Goal: Information Seeking & Learning: Check status

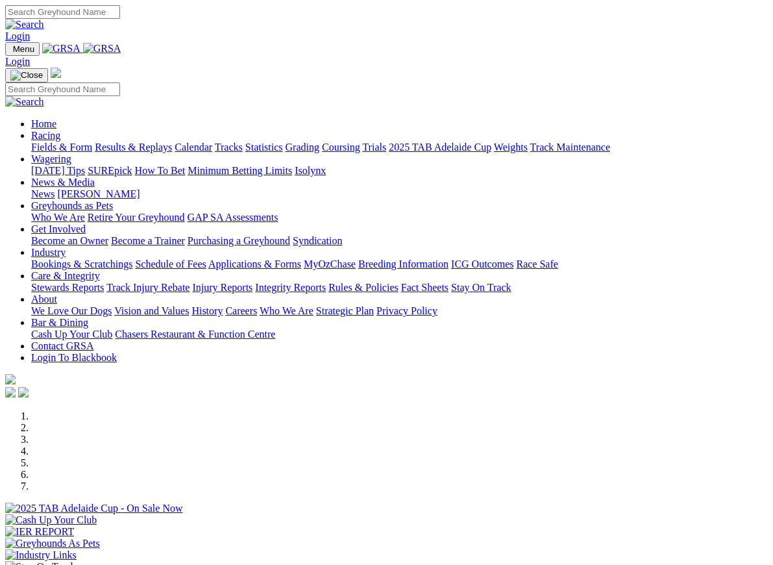
scroll to position [309, 0]
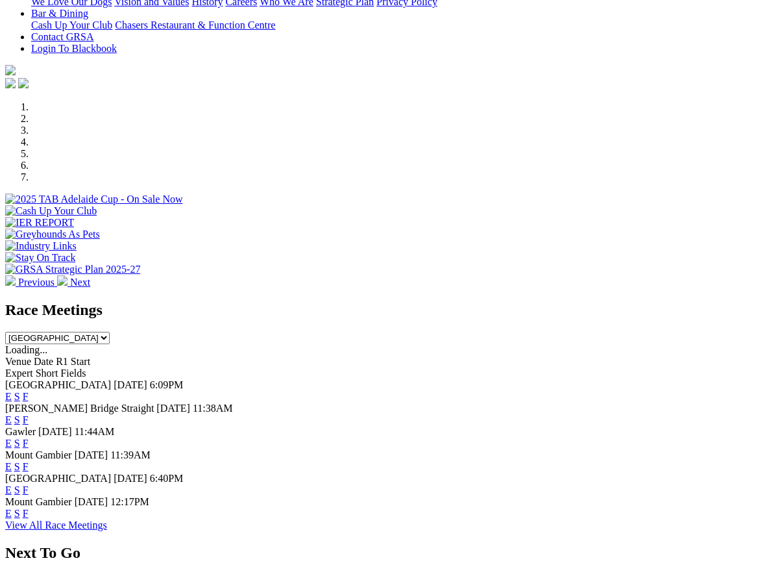
click at [29, 508] on link "F" at bounding box center [26, 513] width 6 height 11
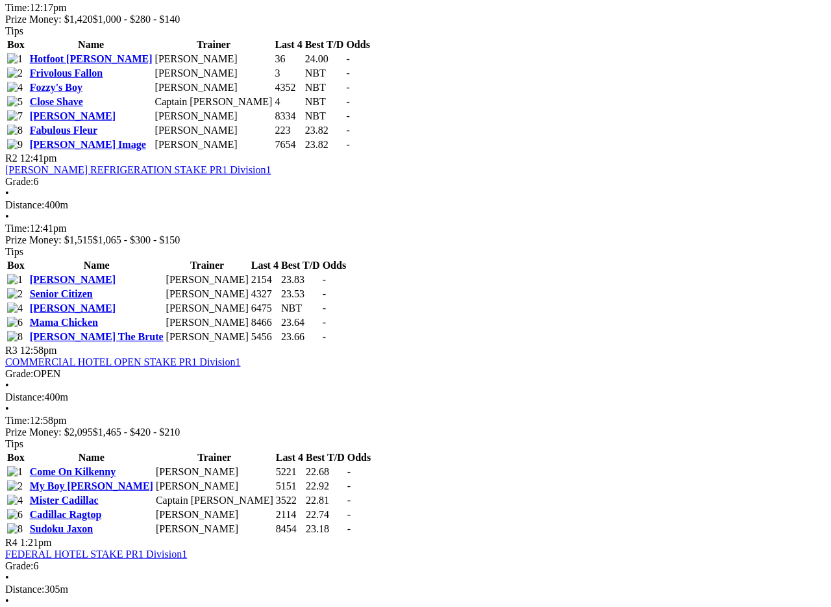
scroll to position [747, 0]
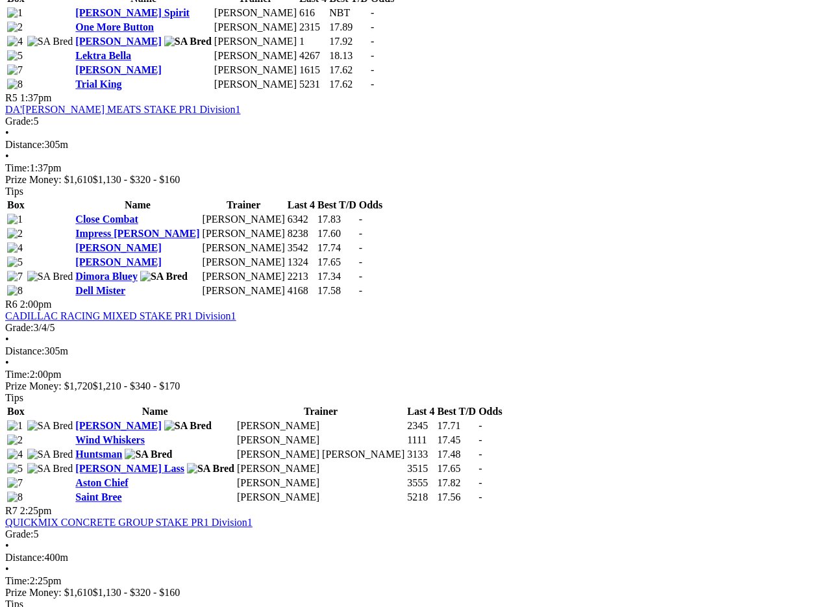
scroll to position [1393, 6]
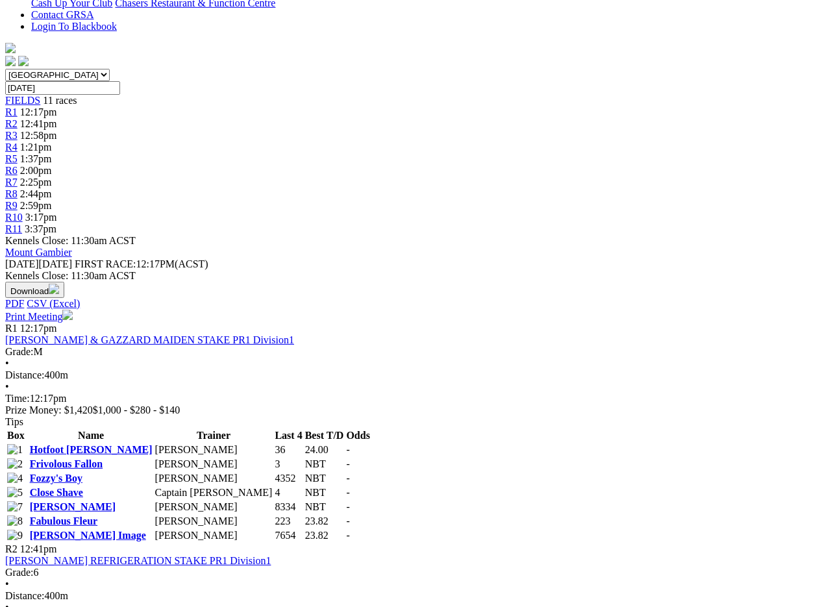
scroll to position [0, 6]
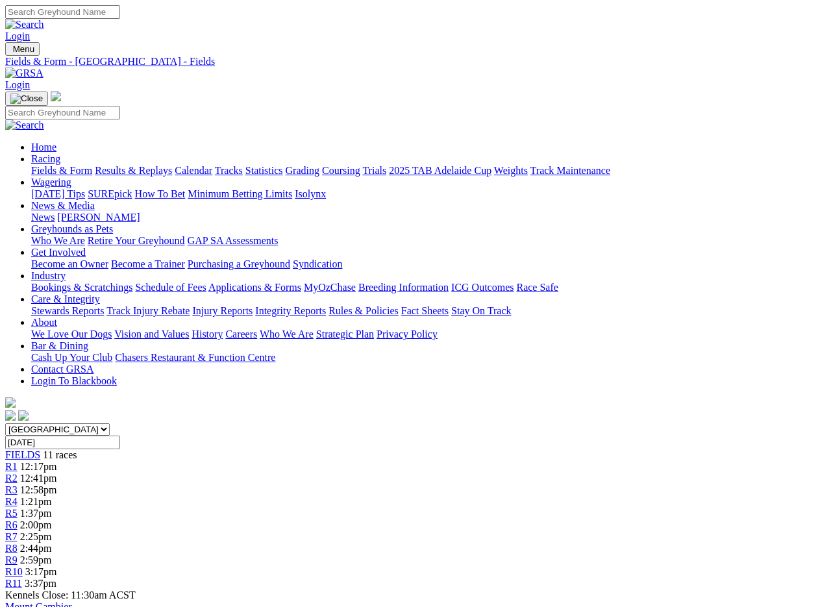
click at [148, 165] on link "Results & Replays" at bounding box center [133, 170] width 77 height 11
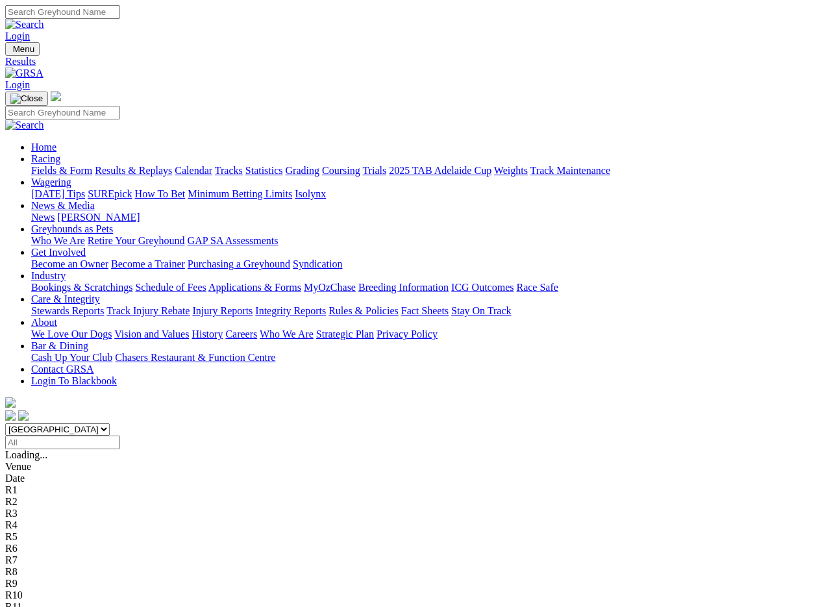
scroll to position [2, 0]
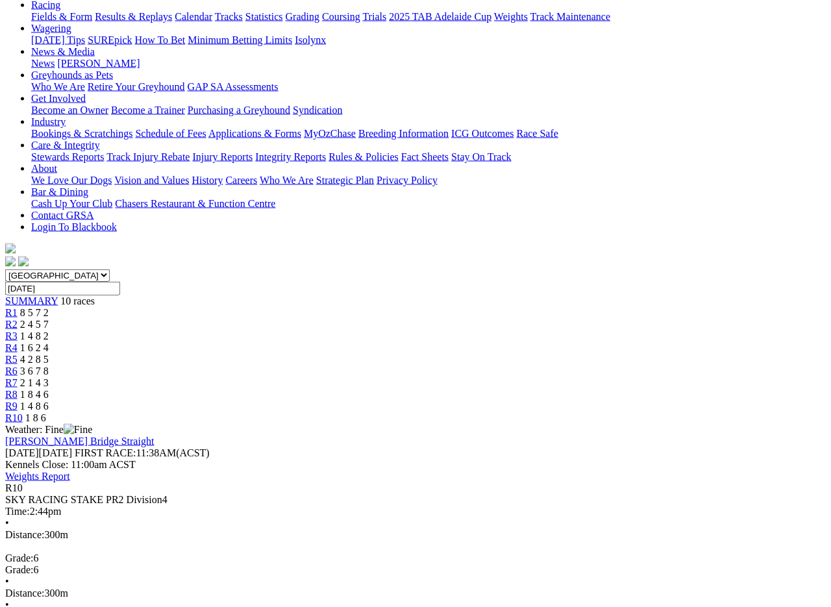
scroll to position [155, 0]
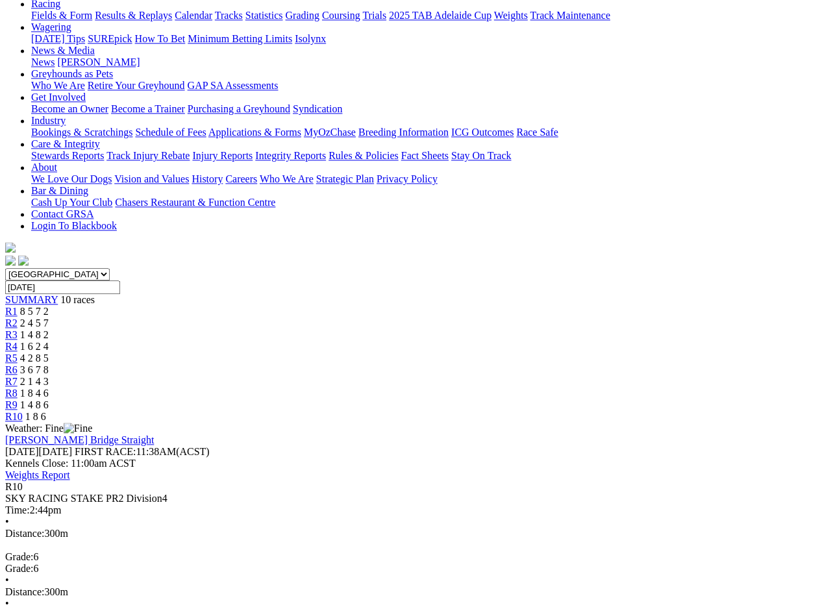
click at [18, 399] on span "R9" at bounding box center [11, 404] width 12 height 11
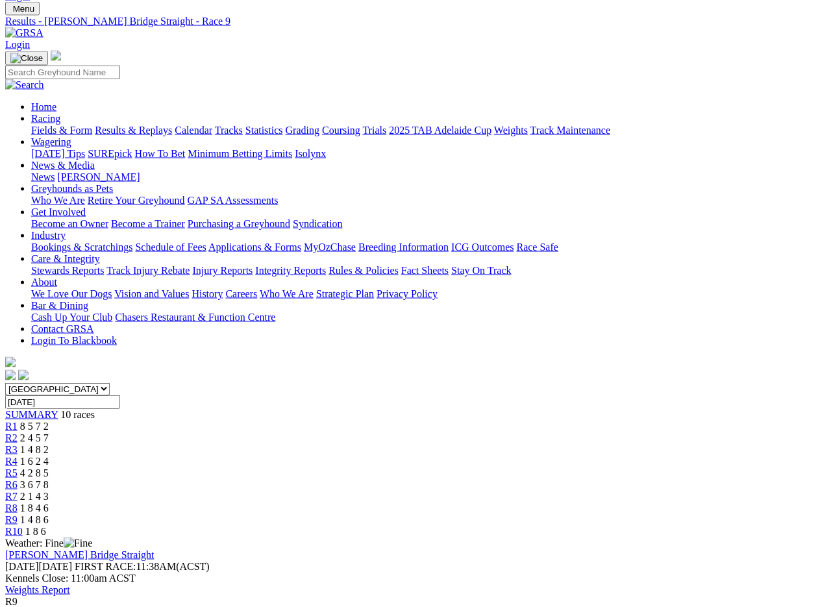
scroll to position [41, 0]
click at [18, 502] on span "R8" at bounding box center [11, 507] width 12 height 11
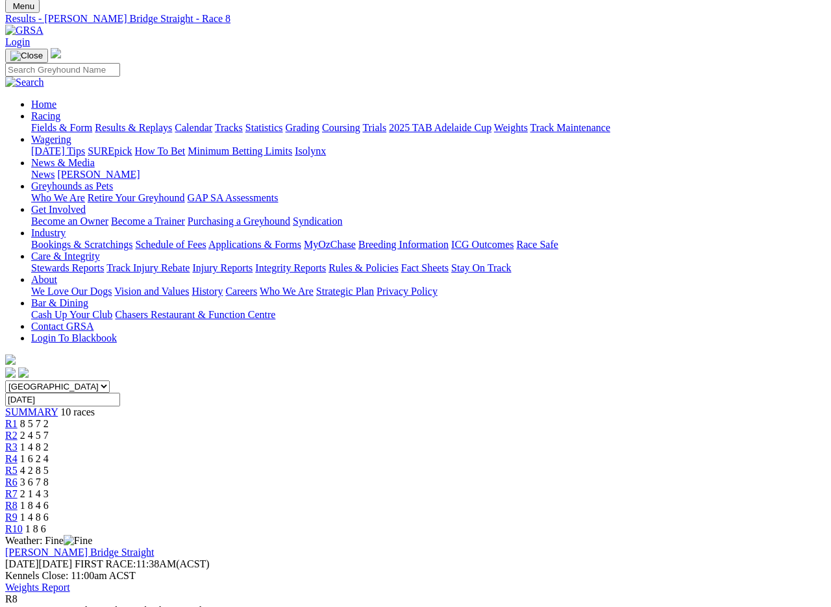
scroll to position [42, 0]
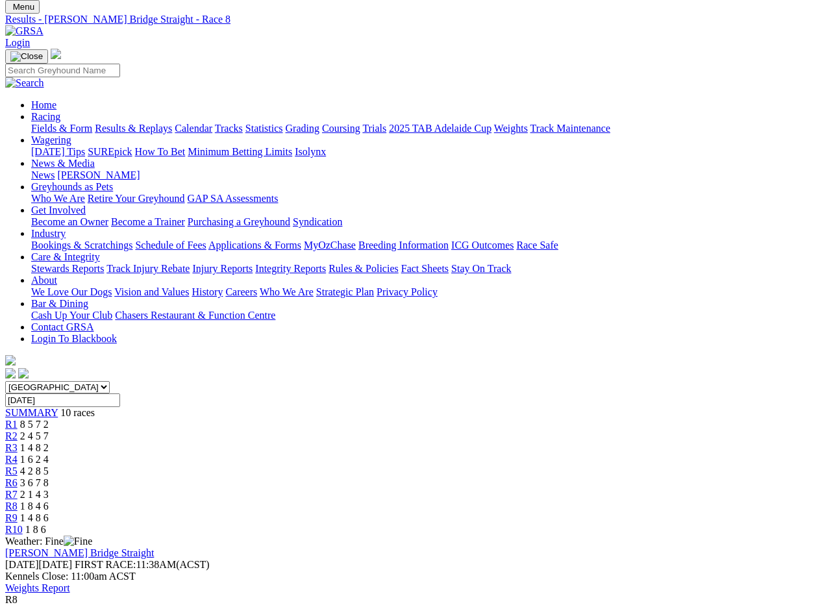
click at [18, 489] on span "R7" at bounding box center [11, 494] width 12 height 11
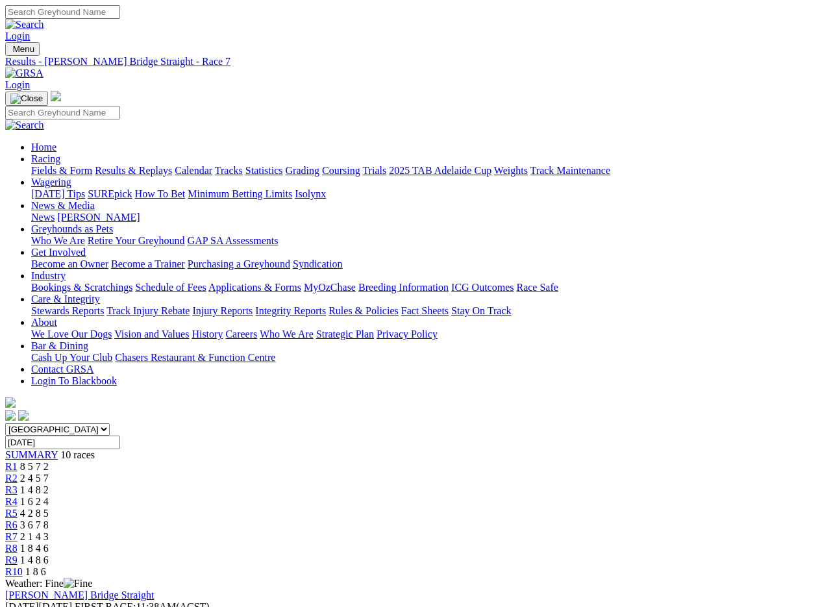
click at [49, 519] on span "3 6 7 8" at bounding box center [34, 524] width 29 height 11
click at [48, 165] on link "Fields & Form" at bounding box center [61, 170] width 61 height 11
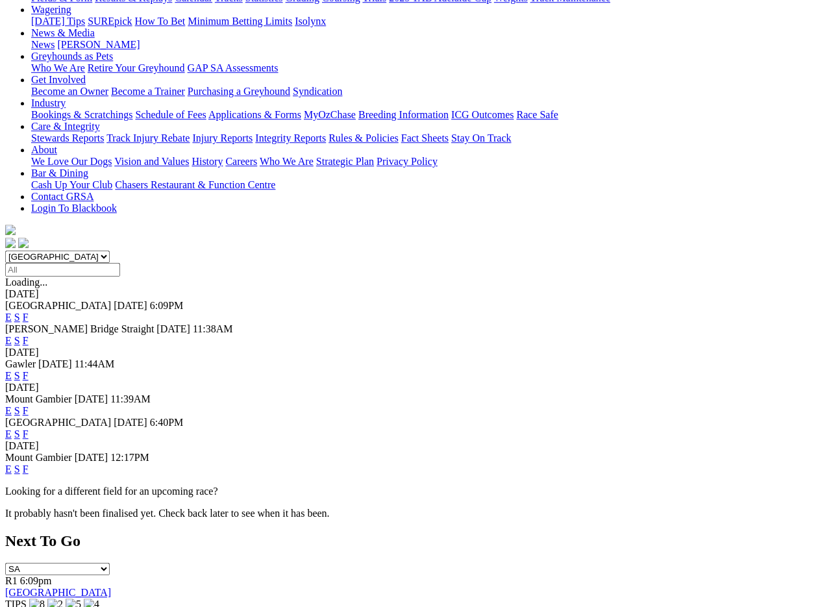
scroll to position [173, 0]
click at [29, 464] on link "F" at bounding box center [26, 469] width 6 height 11
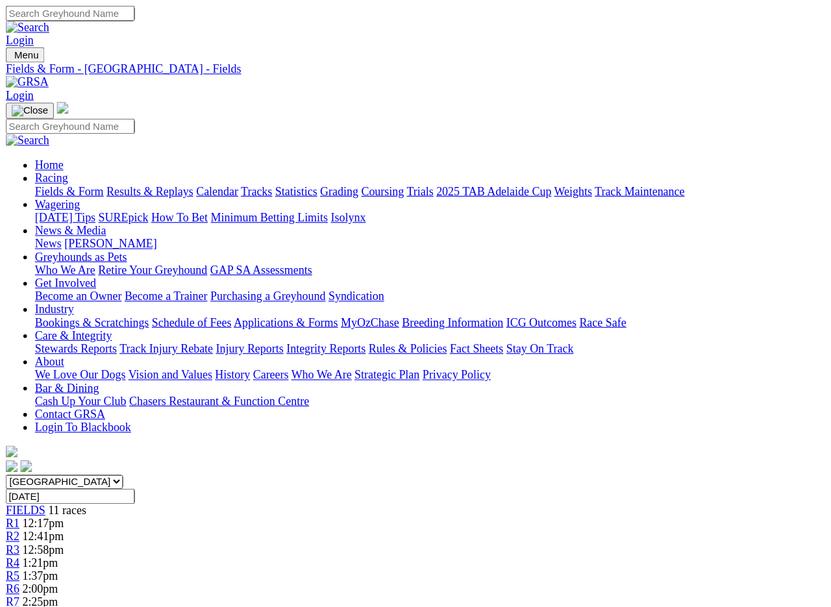
scroll to position [2, 0]
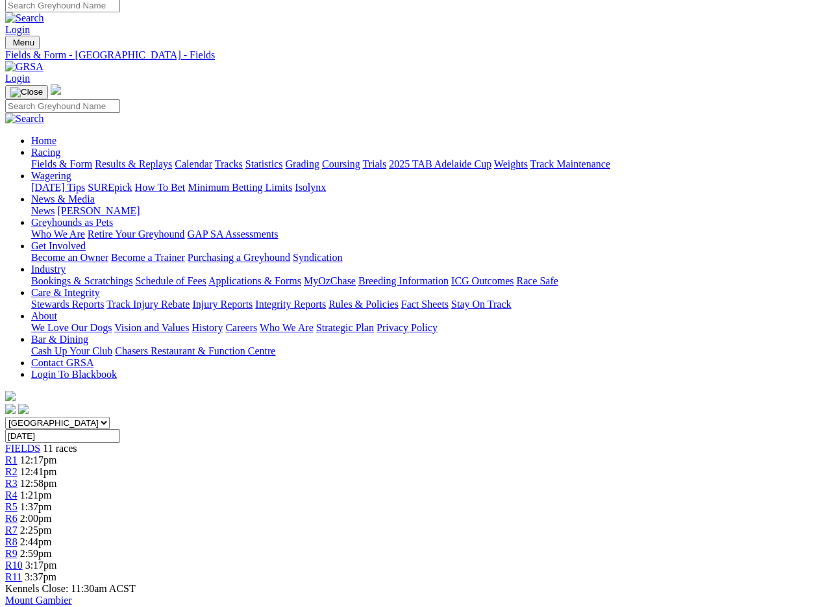
scroll to position [0, 0]
